Goal: Transaction & Acquisition: Purchase product/service

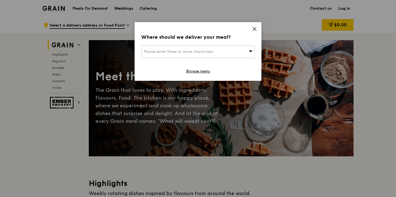
click at [253, 30] on icon at bounding box center [254, 29] width 5 height 5
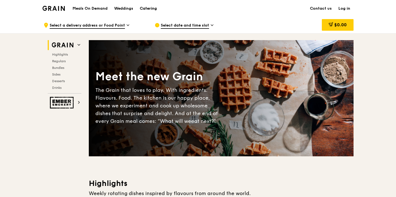
click at [154, 8] on div "Catering" at bounding box center [148, 8] width 17 height 17
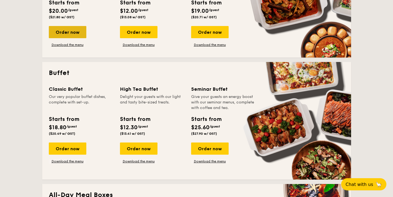
scroll to position [236, 0]
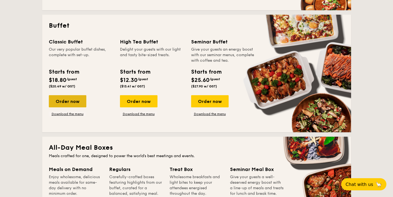
click at [80, 100] on div "Order now" at bounding box center [68, 101] width 38 height 12
